Goal: Task Accomplishment & Management: Complete application form

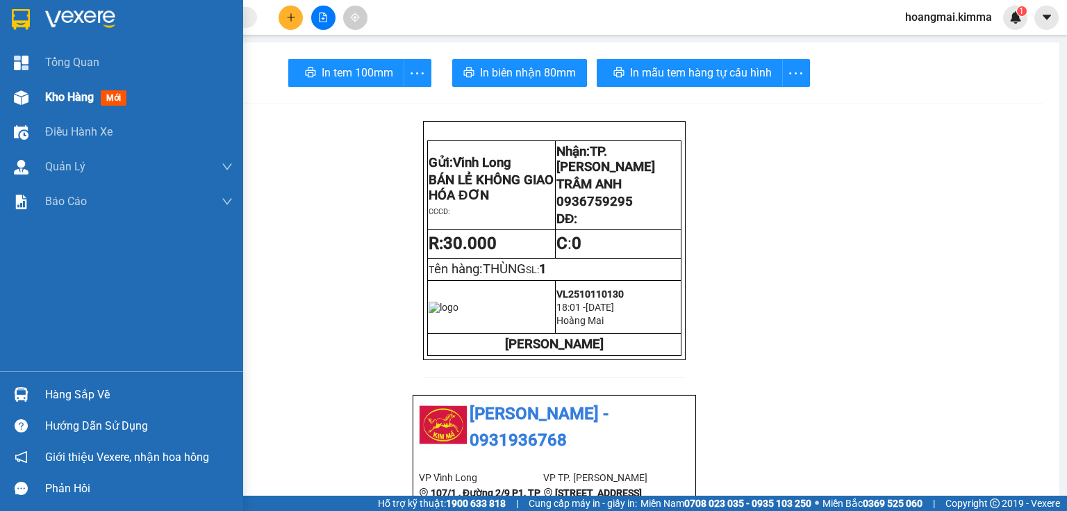
click at [32, 104] on div at bounding box center [21, 97] width 24 height 24
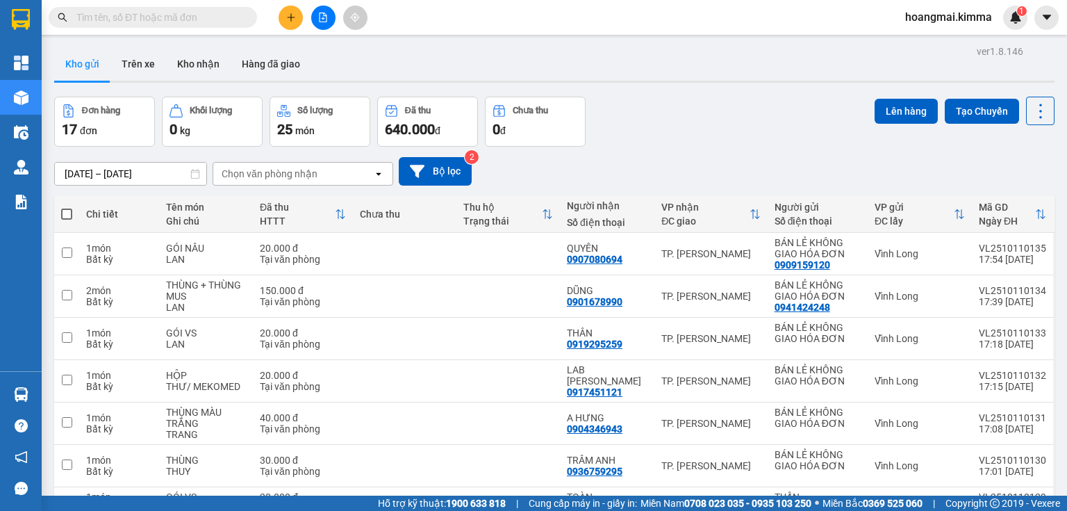
click at [425, 121] on span "640.000" at bounding box center [410, 129] width 50 height 17
drag, startPoint x: 680, startPoint y: 109, endPoint x: 684, endPoint y: 120, distance: 11.2
click at [680, 109] on div "Đơn hàng 17 đơn Khối lượng 0 kg Số lượng 25 món Đã thu 640.000 đ Chưa thu 0 đ L…" at bounding box center [554, 122] width 1001 height 50
click at [289, 14] on icon "plus" at bounding box center [291, 18] width 10 height 10
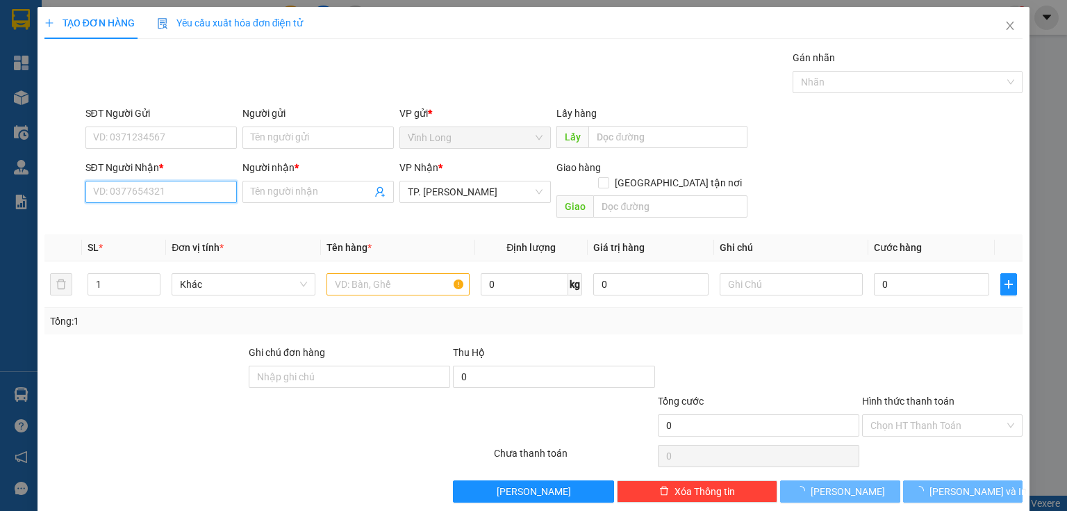
click at [188, 192] on input "SĐT Người Nhận *" at bounding box center [160, 192] width 151 height 22
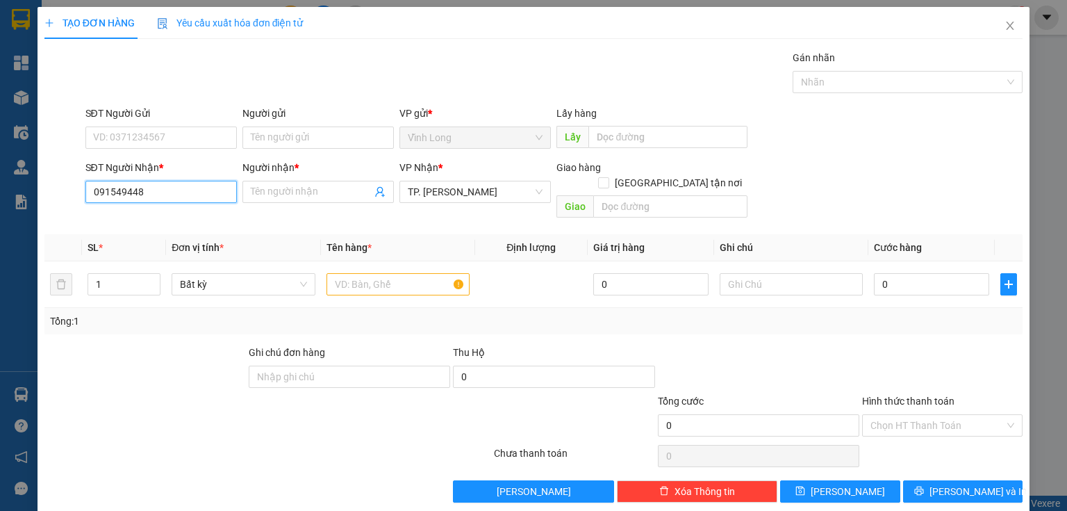
type input "0915494487"
click at [160, 213] on div "0915494487 - TÀI" at bounding box center [159, 218] width 133 height 15
type input "TÀI"
type input "0915494487"
click at [311, 139] on input "Người gửi" at bounding box center [318, 137] width 151 height 22
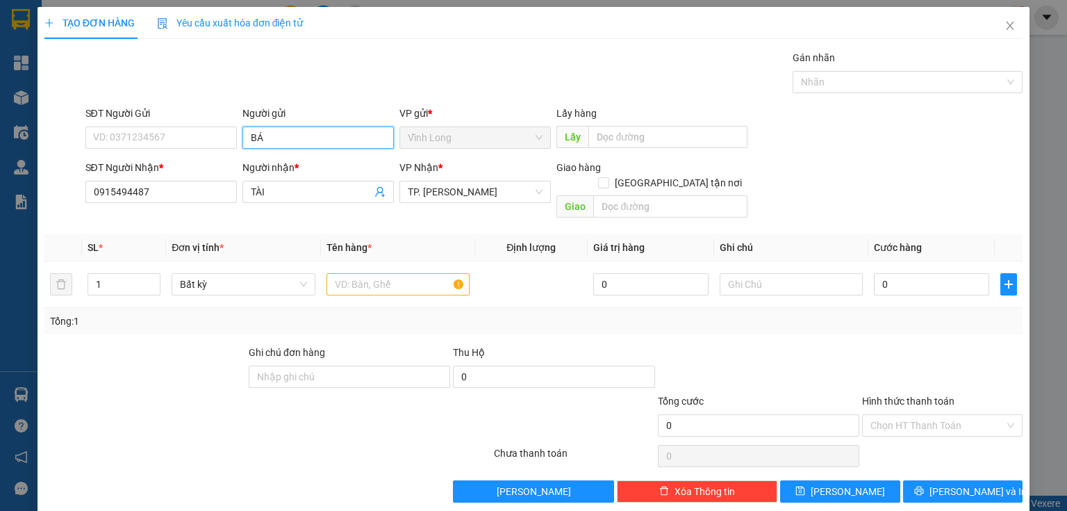
type input "BÁN"
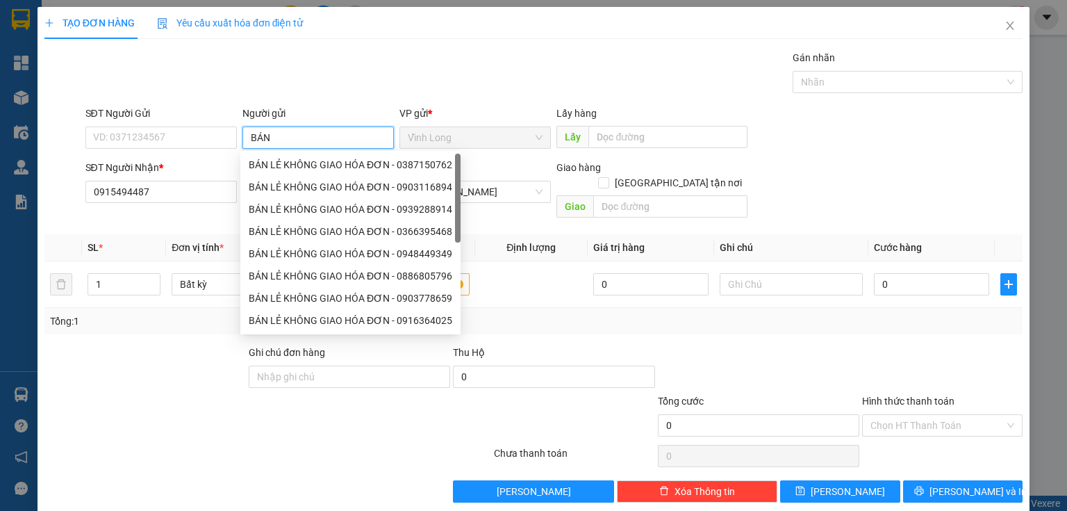
click at [281, 158] on div "BÁN LẺ KHÔNG GIAO HÓA ĐƠN - 0387150762" at bounding box center [351, 164] width 204 height 15
type input "0387150762"
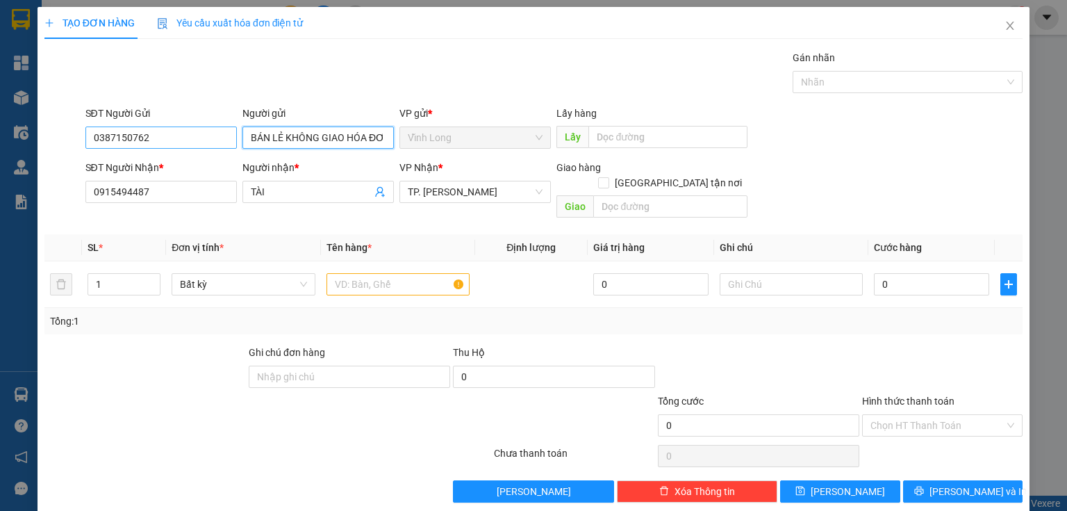
type input "BÁN LẺ KHÔNG GIAO HÓA ĐƠN"
click at [191, 136] on input "0387150762" at bounding box center [160, 137] width 151 height 22
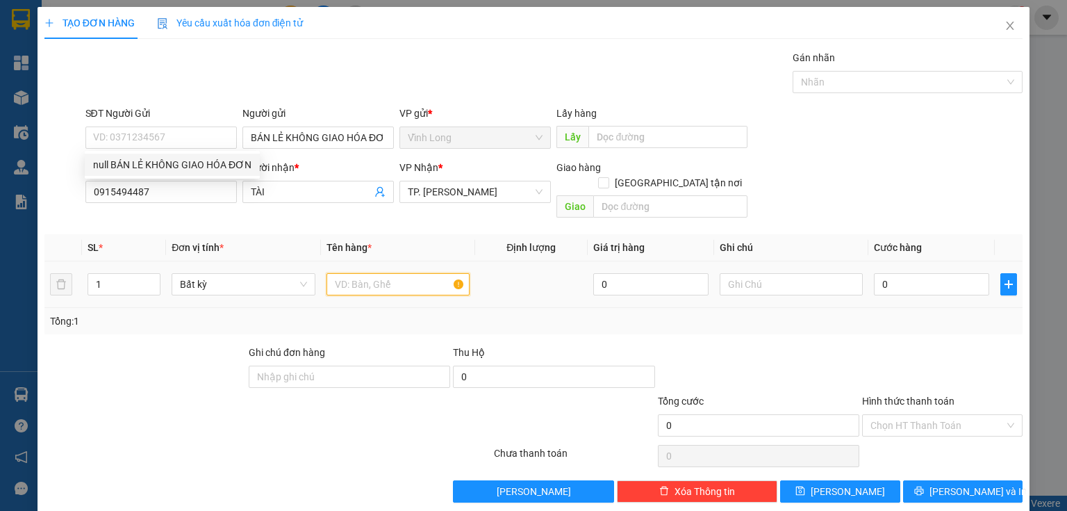
click at [400, 273] on input "text" at bounding box center [398, 284] width 143 height 22
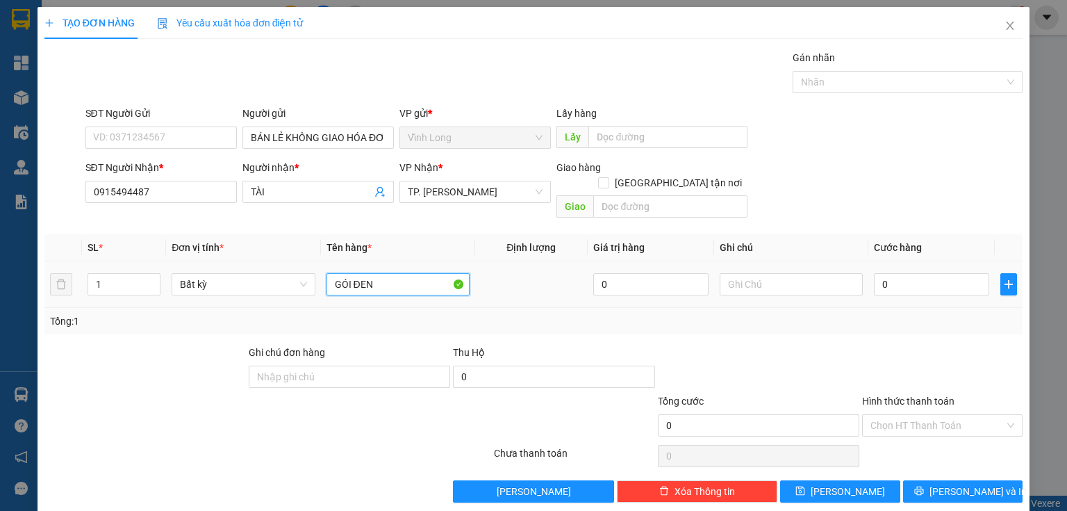
type input "GÓI ĐEN"
type input "THƯ"
type input "4"
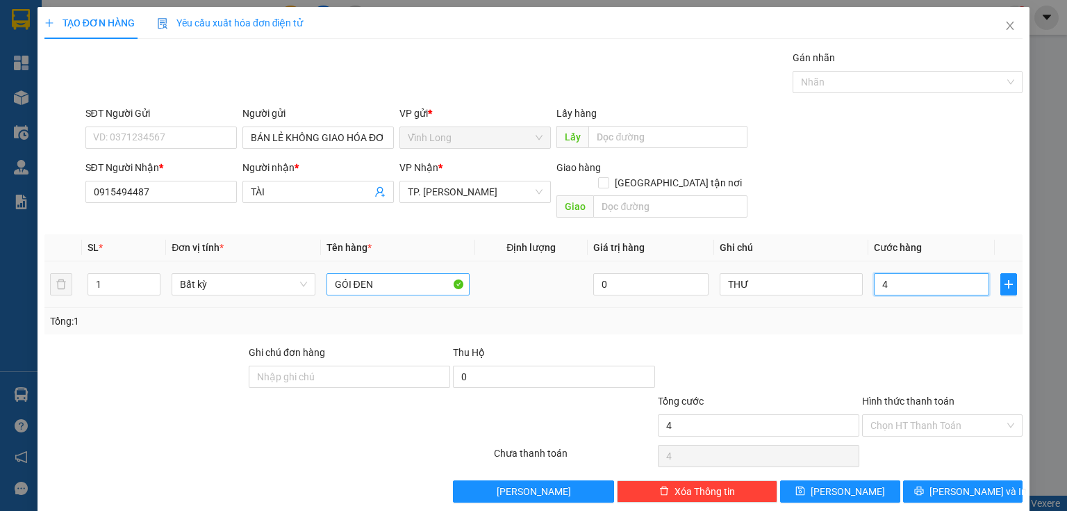
type input "40"
type input "40.000"
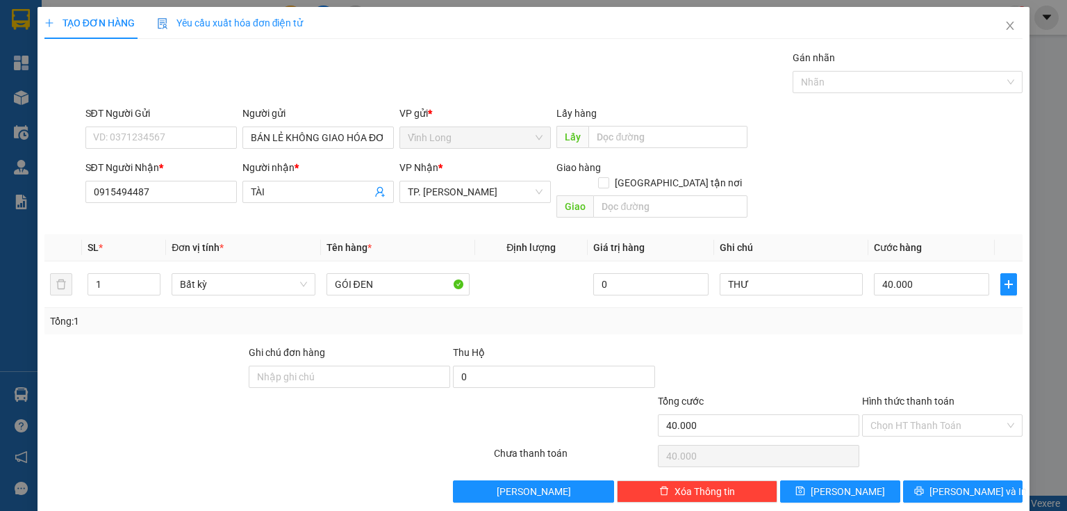
click at [944, 364] on div at bounding box center [942, 369] width 163 height 49
click at [944, 415] on input "Hình thức thanh toán" at bounding box center [938, 425] width 134 height 21
click at [922, 428] on div "Tại văn phòng" at bounding box center [935, 436] width 160 height 22
type input "0"
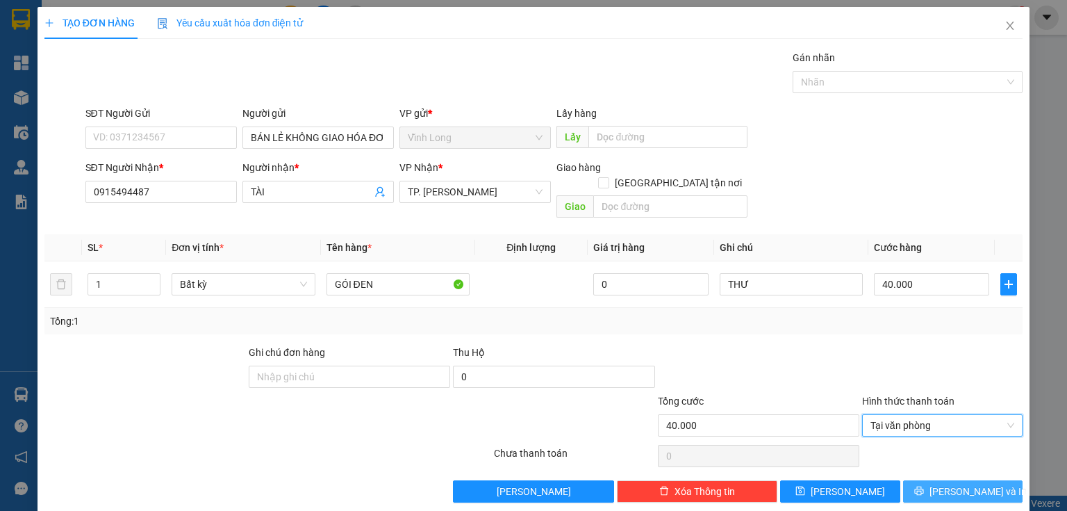
click at [955, 484] on span "[PERSON_NAME] và In" at bounding box center [978, 491] width 97 height 15
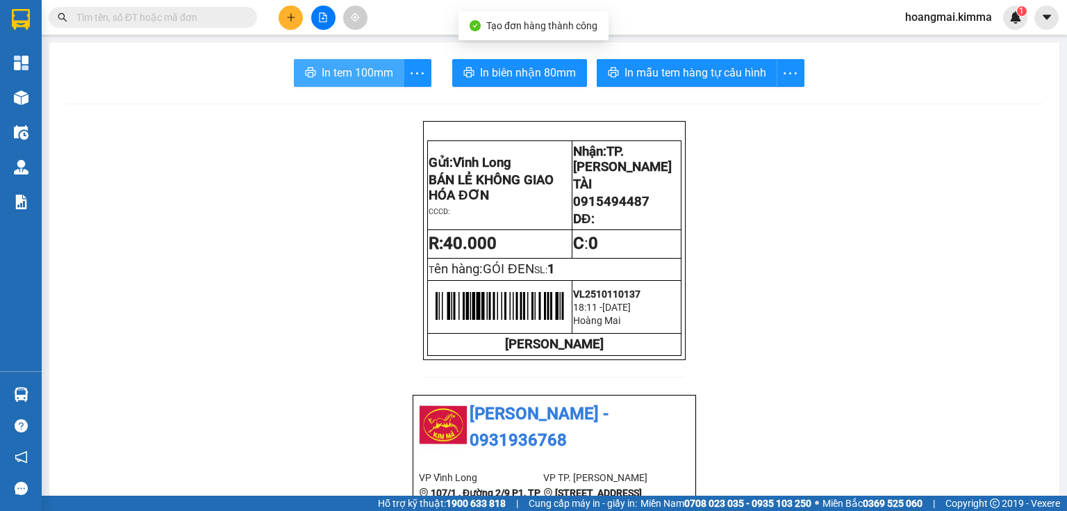
click at [361, 81] on span "In tem 100mm" at bounding box center [358, 72] width 72 height 17
click at [218, 15] on input "text" at bounding box center [158, 17] width 164 height 15
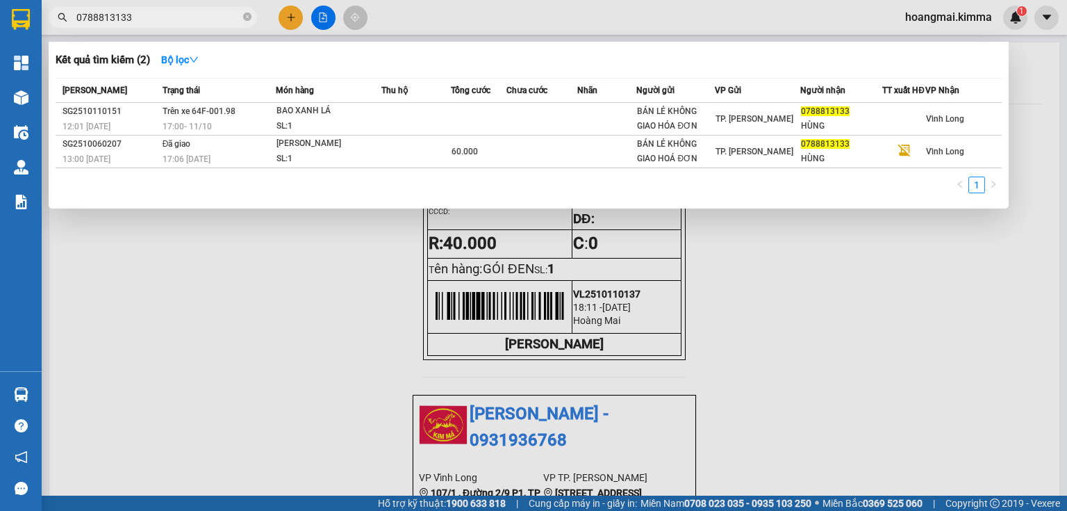
type input "0788813133"
